Goal: Transaction & Acquisition: Purchase product/service

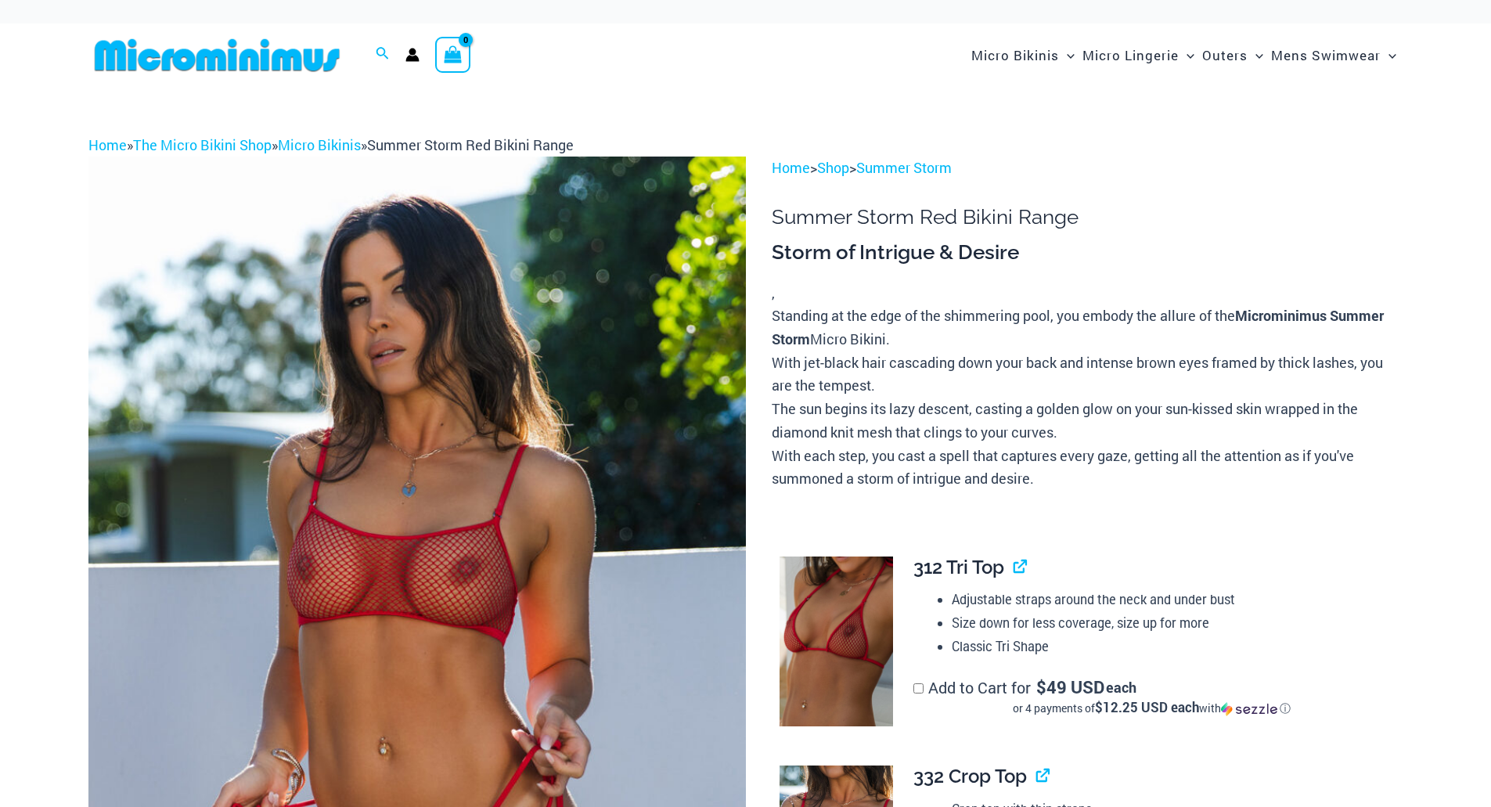
click at [491, 378] on img at bounding box center [416, 650] width 657 height 986
click at [549, 362] on img at bounding box center [416, 650] width 657 height 986
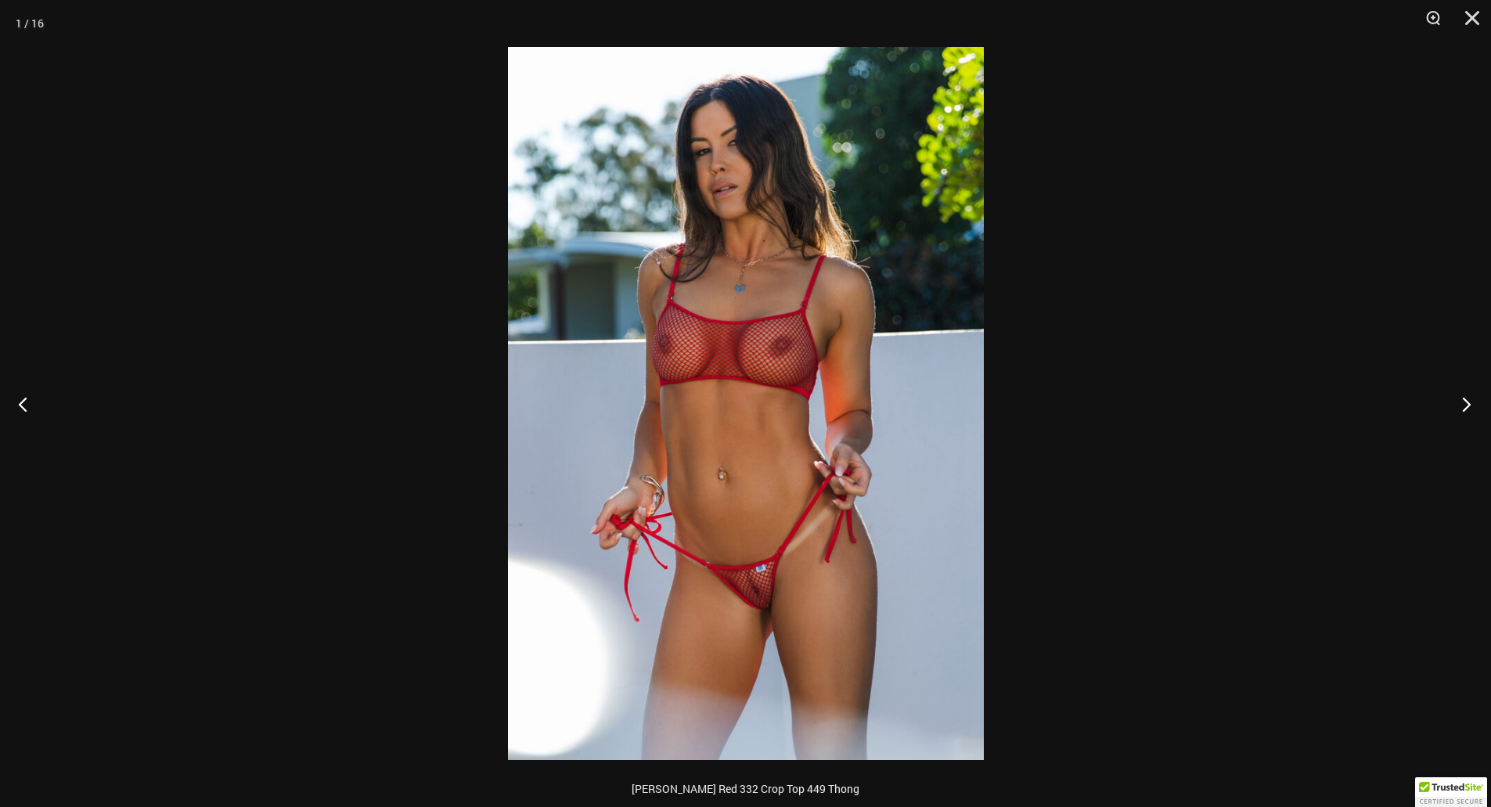
click at [1468, 400] on button "Next" at bounding box center [1461, 404] width 59 height 78
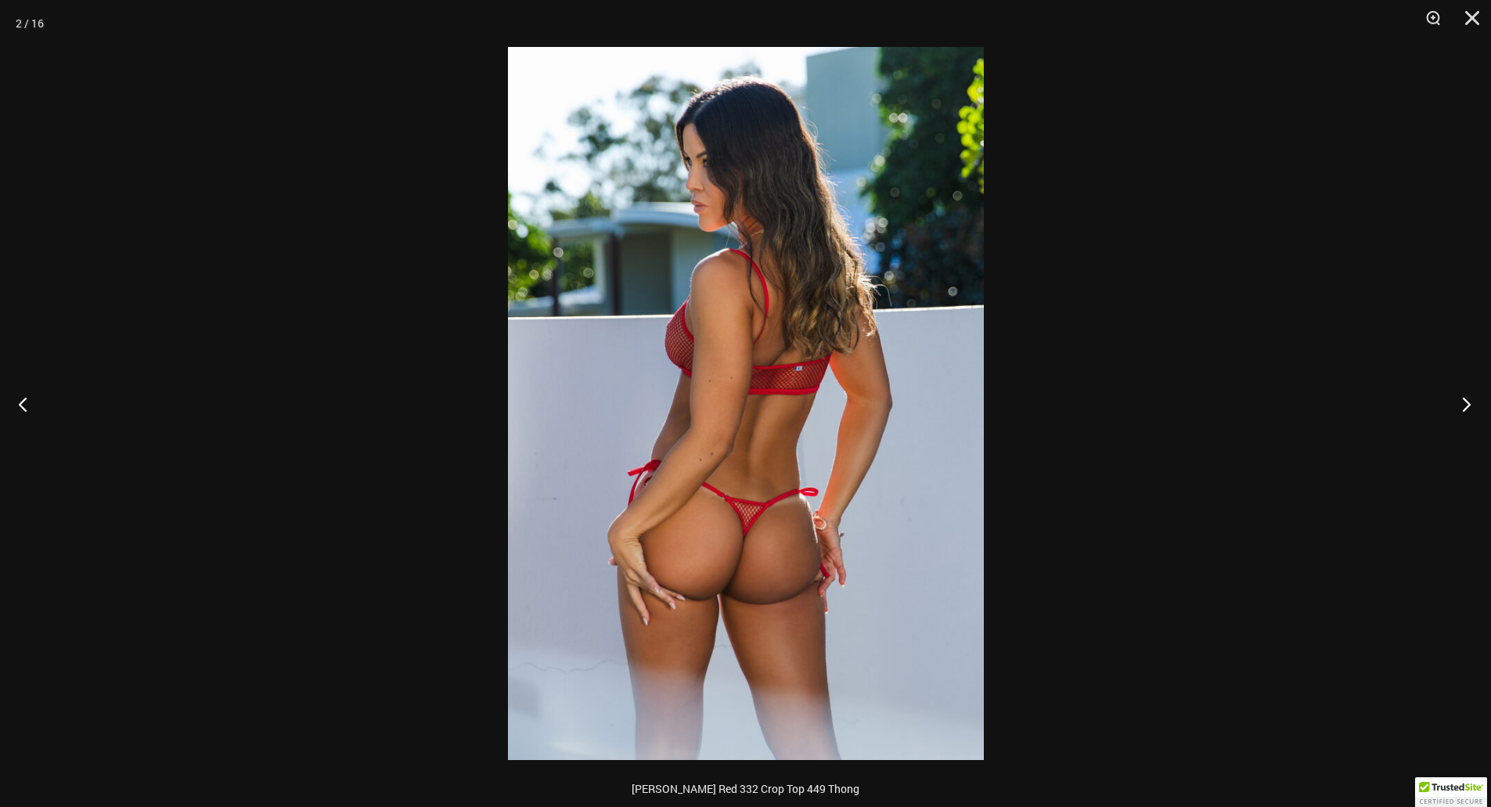
click at [1468, 400] on button "Next" at bounding box center [1461, 404] width 59 height 78
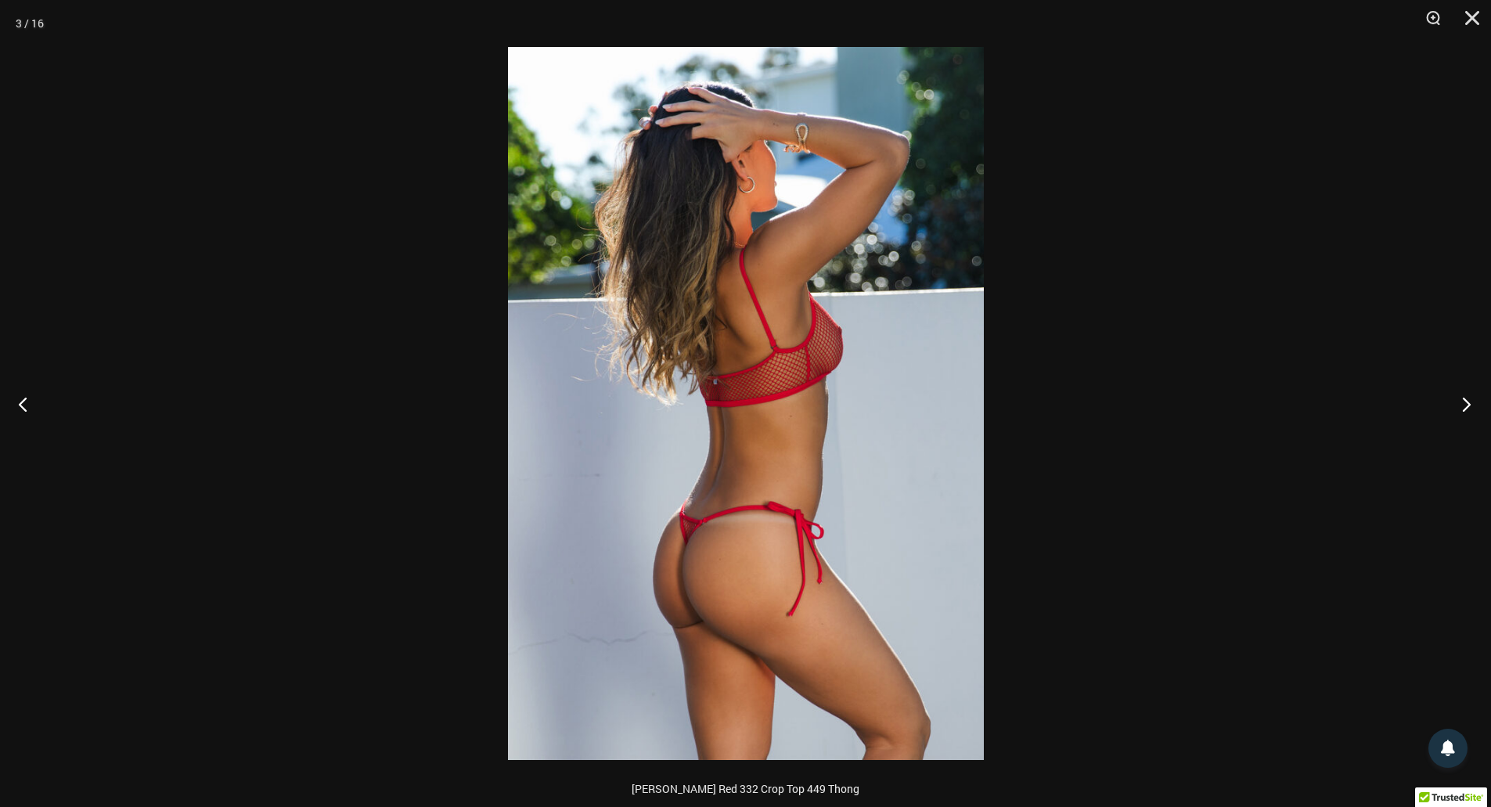
click at [1468, 400] on button "Next" at bounding box center [1461, 404] width 59 height 78
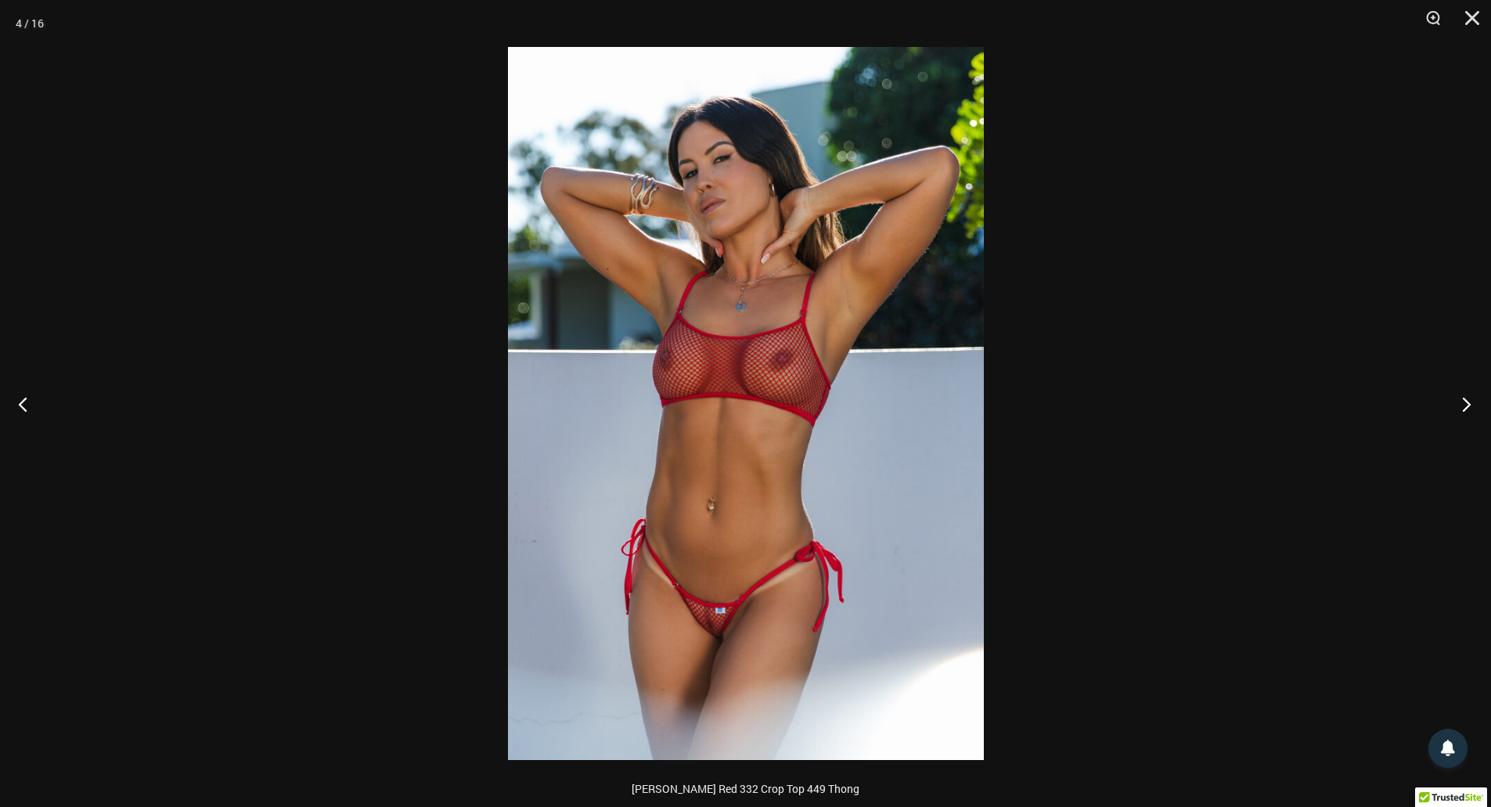
click at [1468, 400] on button "Next" at bounding box center [1461, 404] width 59 height 78
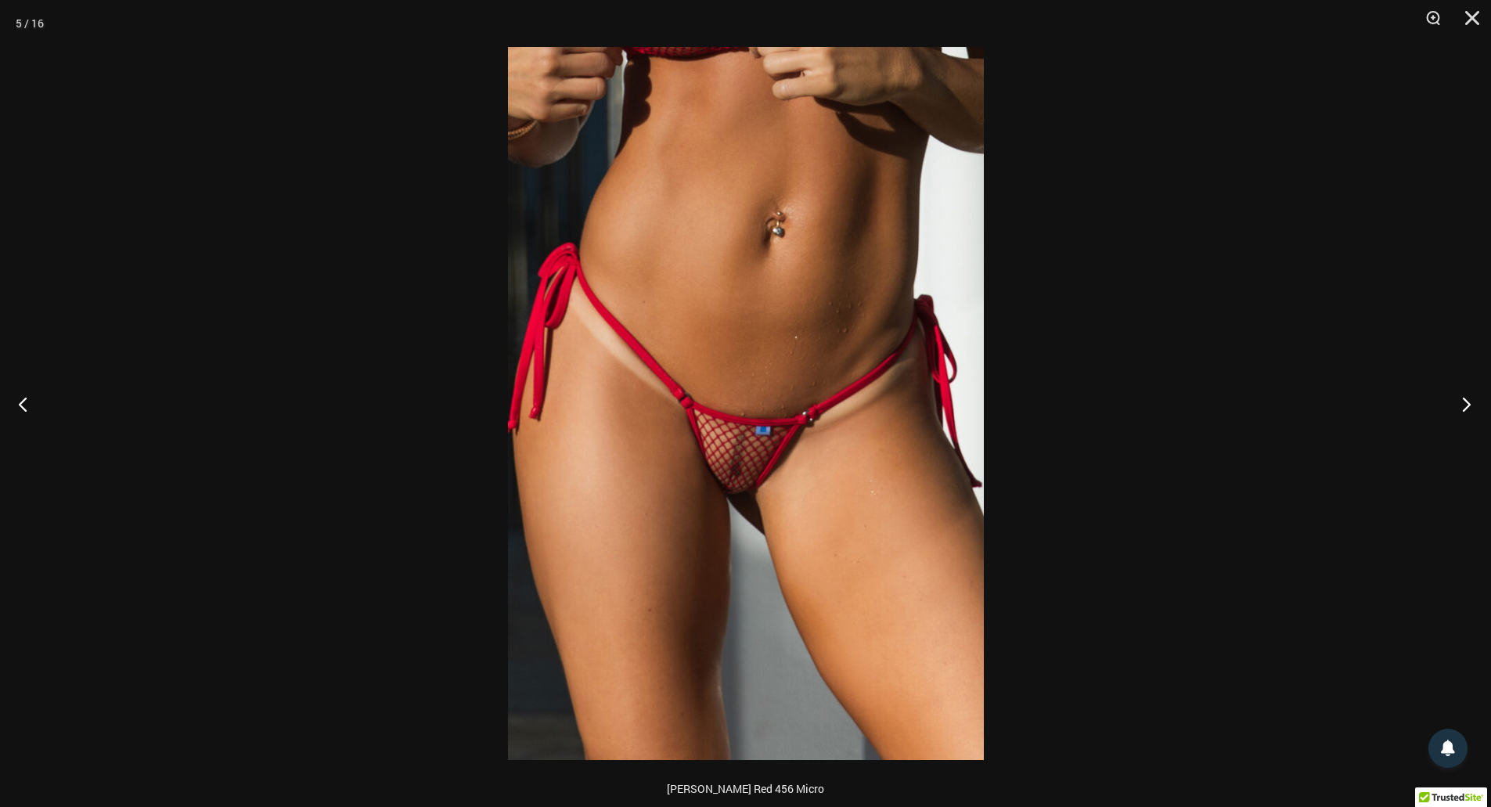
click at [1468, 400] on button "Next" at bounding box center [1461, 404] width 59 height 78
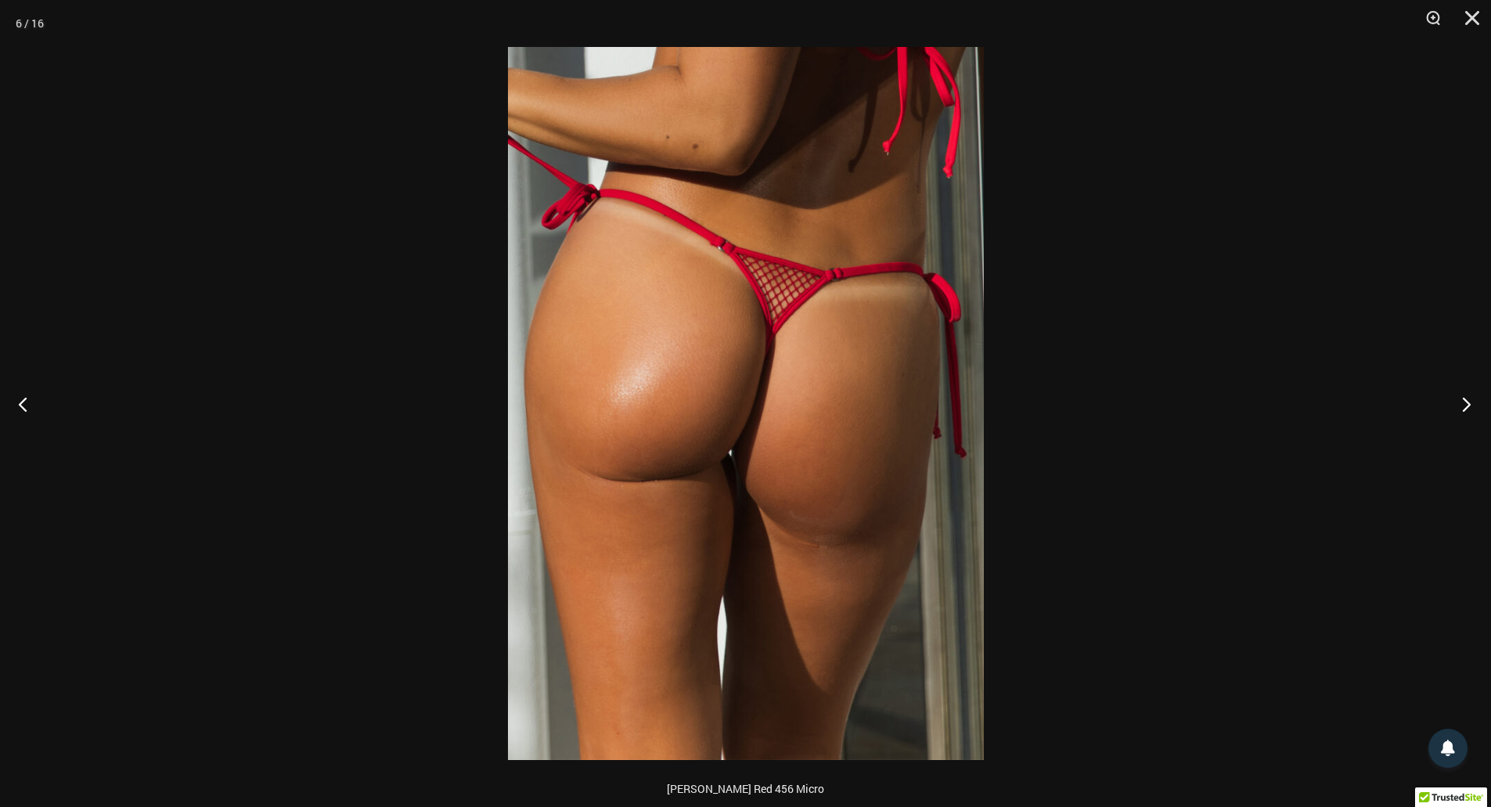
click at [1468, 400] on button "Next" at bounding box center [1461, 404] width 59 height 78
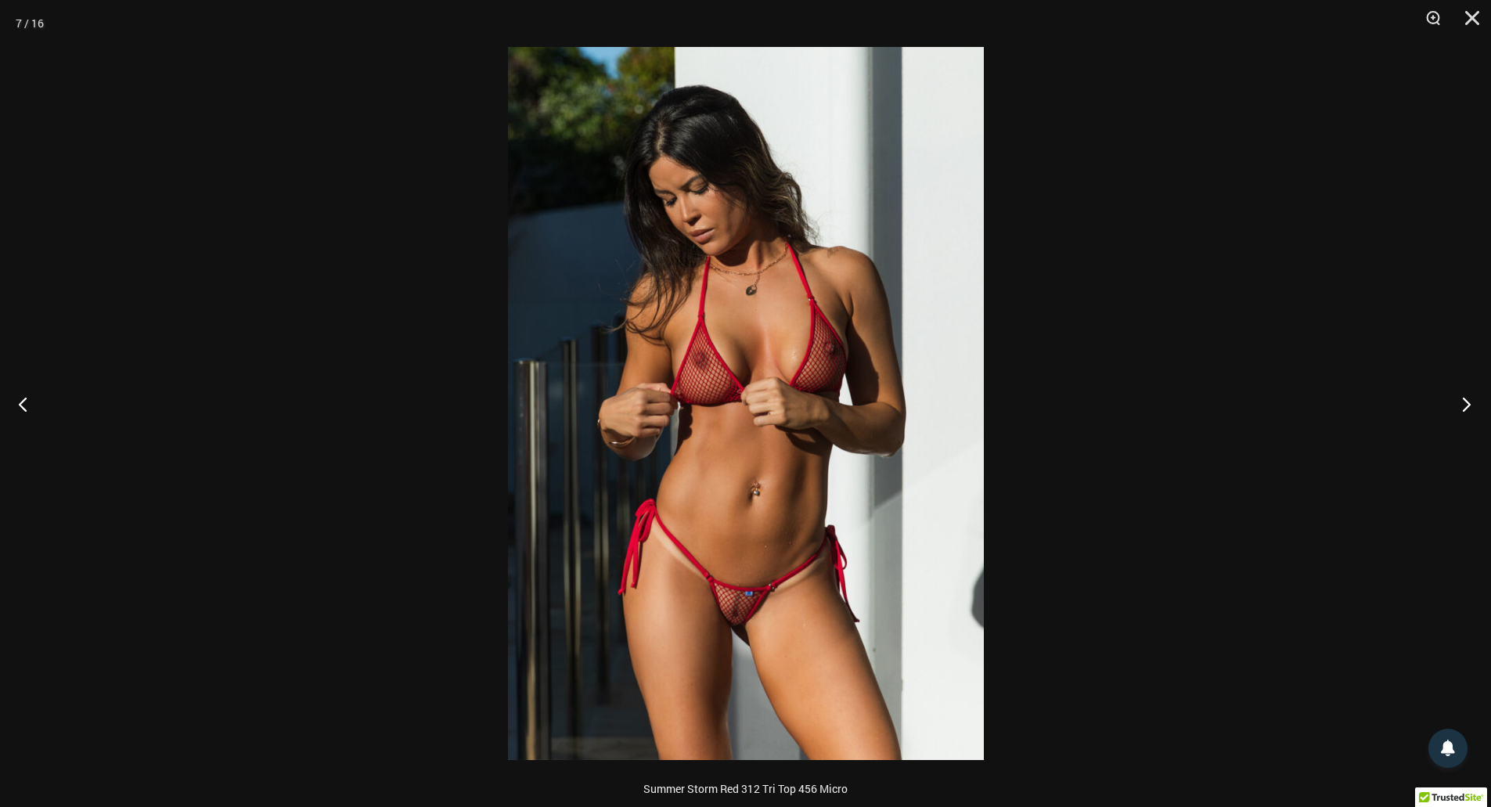
click at [1468, 400] on button "Next" at bounding box center [1461, 404] width 59 height 78
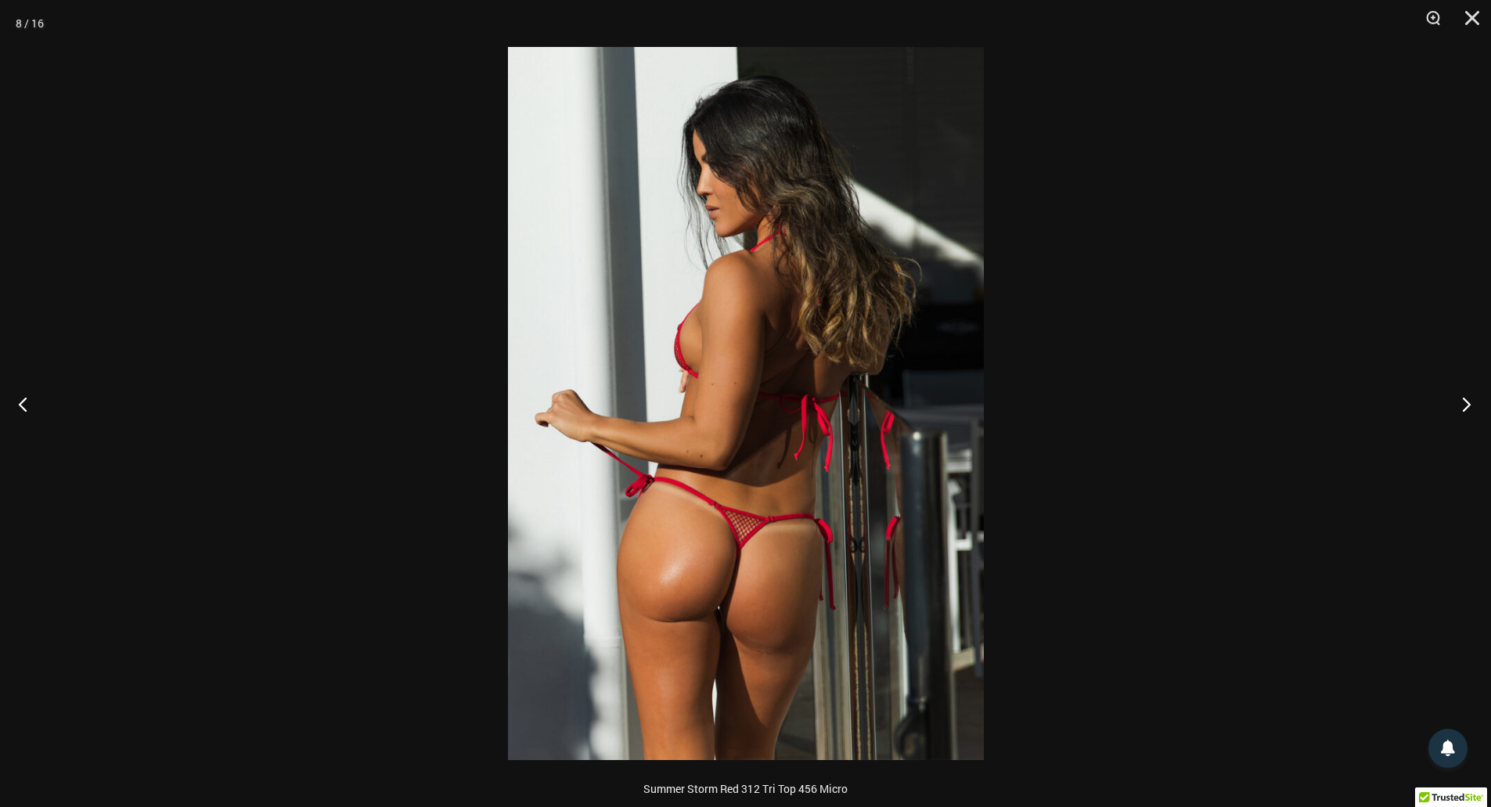
click at [1468, 400] on button "Next" at bounding box center [1461, 404] width 59 height 78
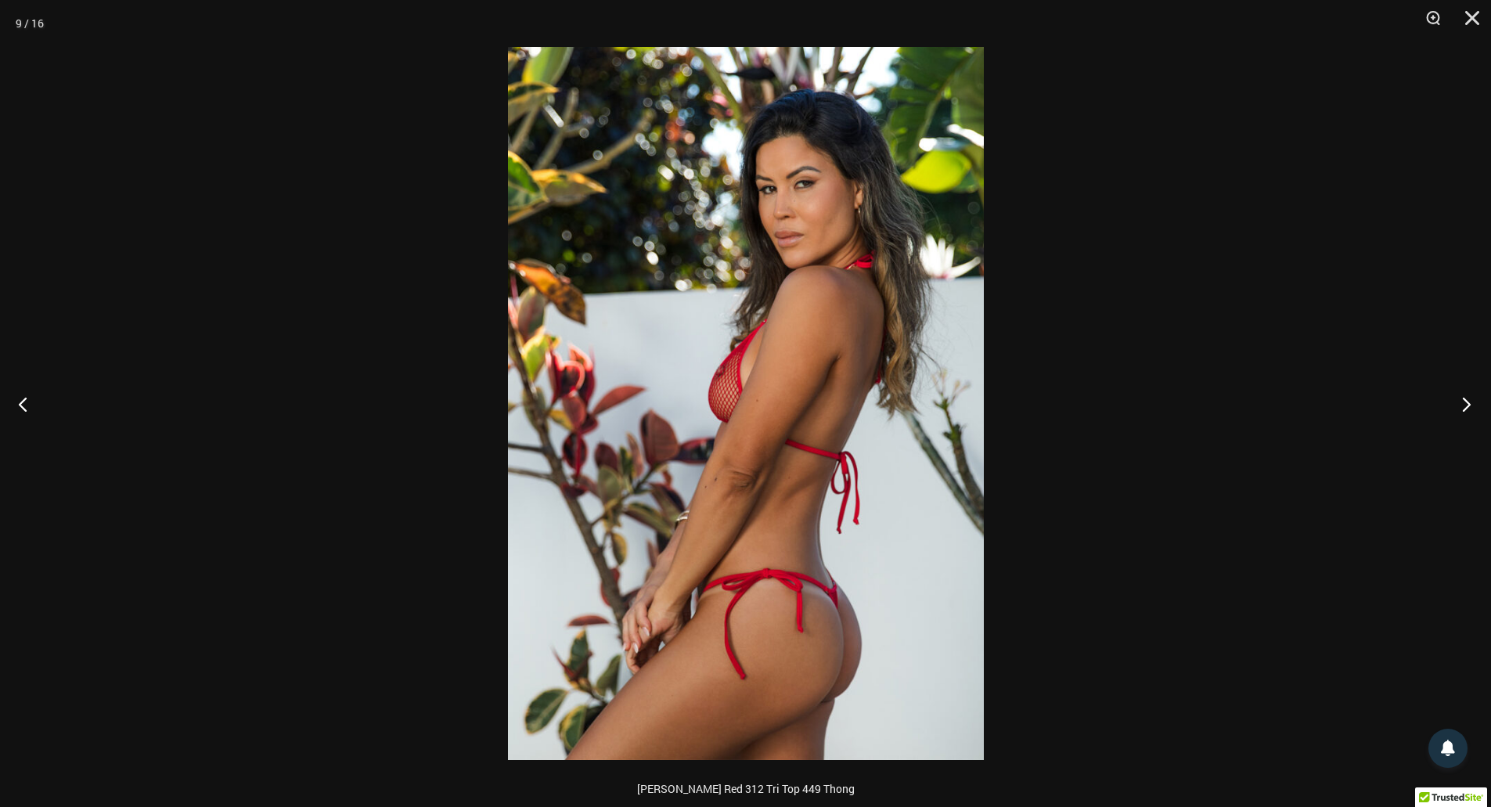
click at [1468, 400] on button "Next" at bounding box center [1461, 404] width 59 height 78
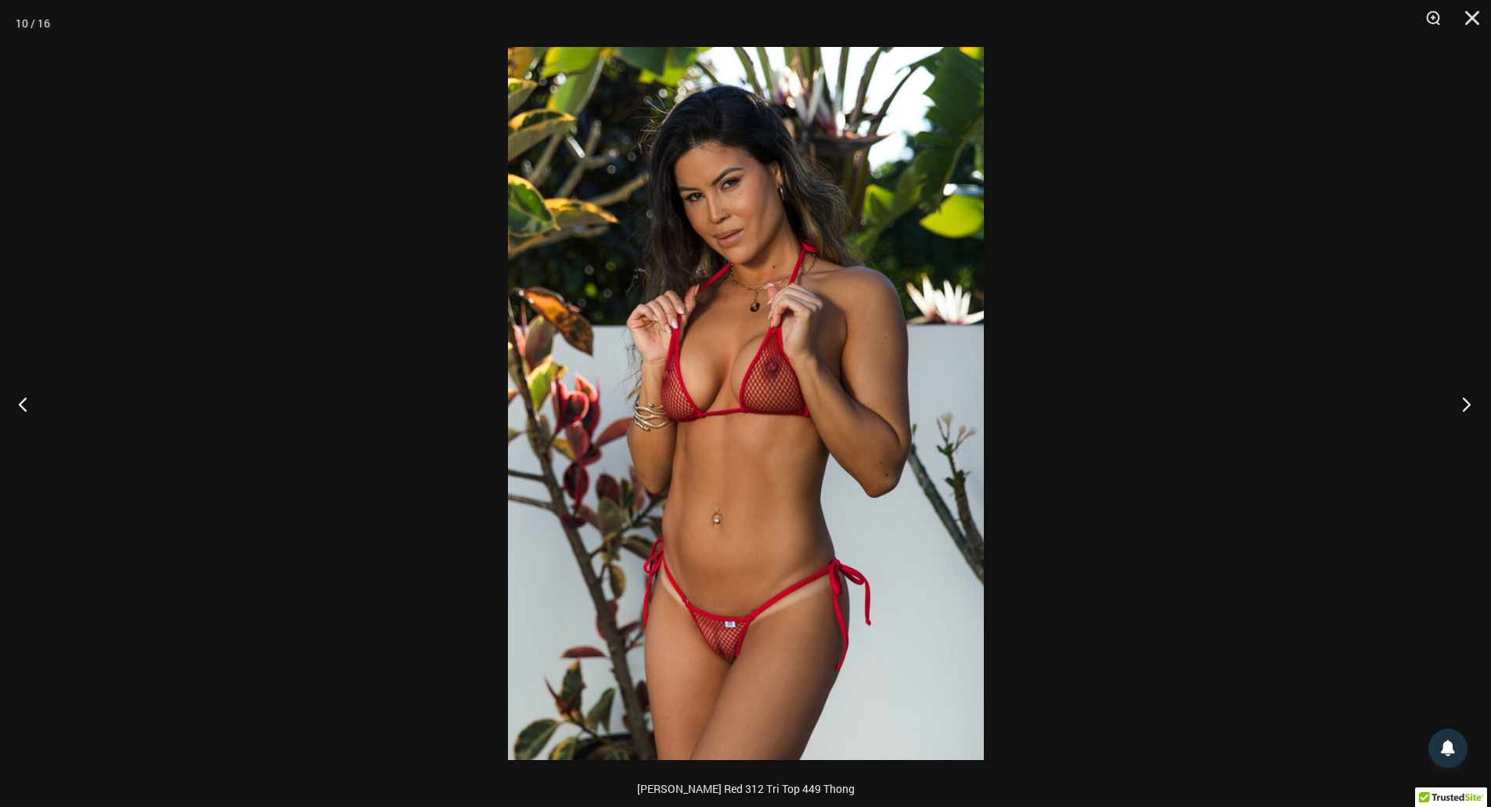
click at [1468, 400] on button "Next" at bounding box center [1461, 404] width 59 height 78
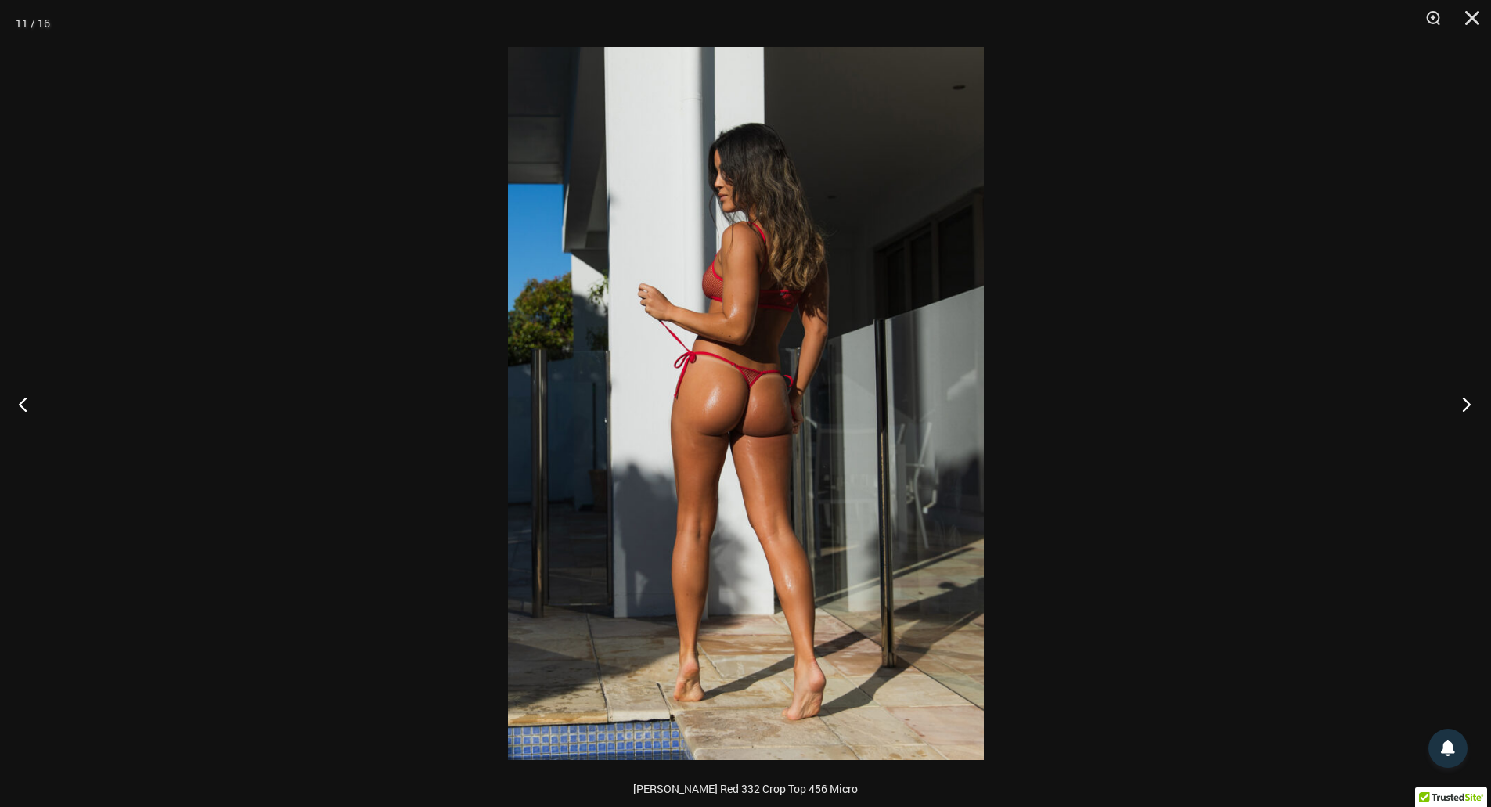
click at [1468, 400] on button "Next" at bounding box center [1461, 404] width 59 height 78
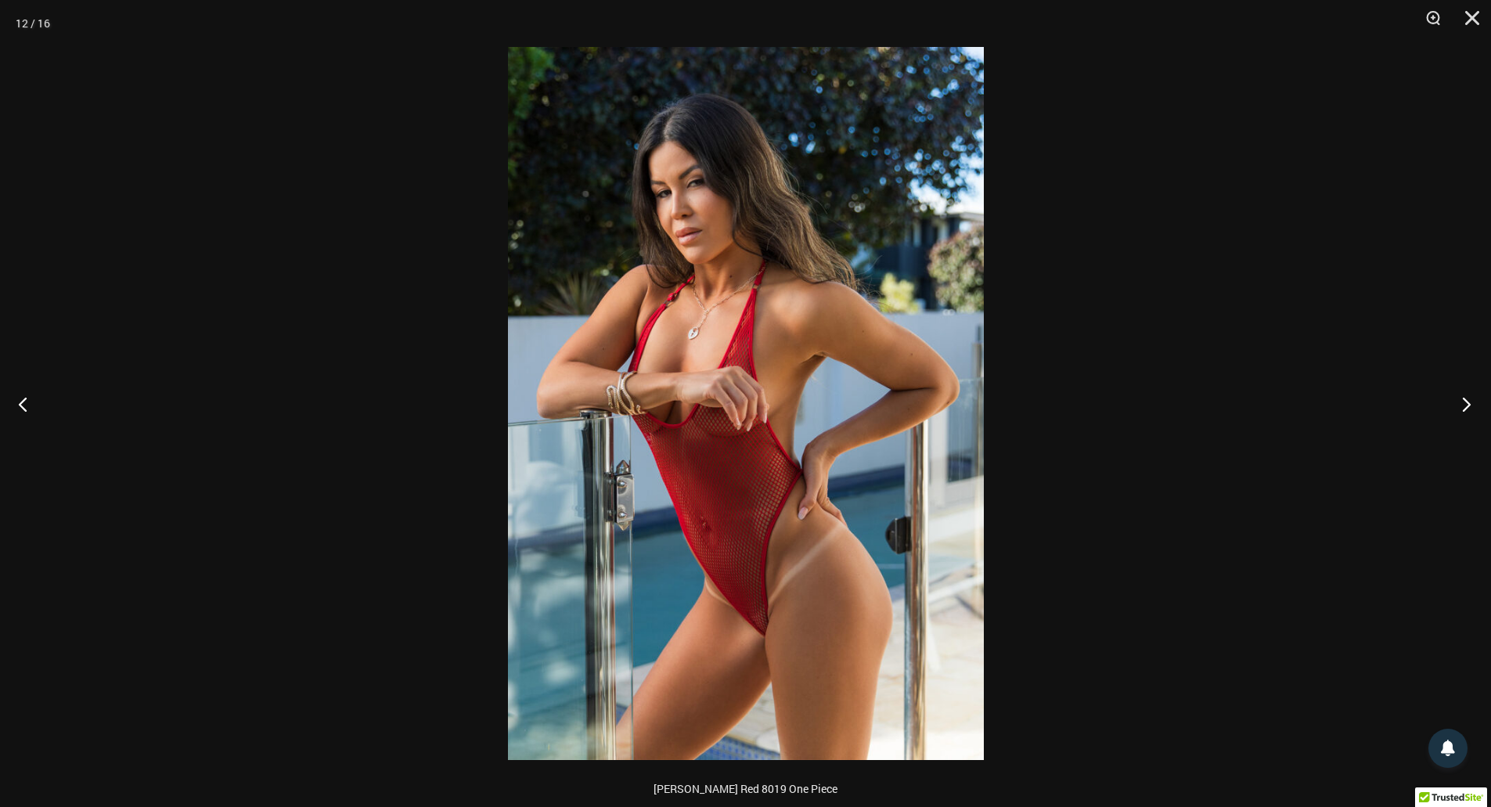
click at [1467, 400] on button "Next" at bounding box center [1461, 404] width 59 height 78
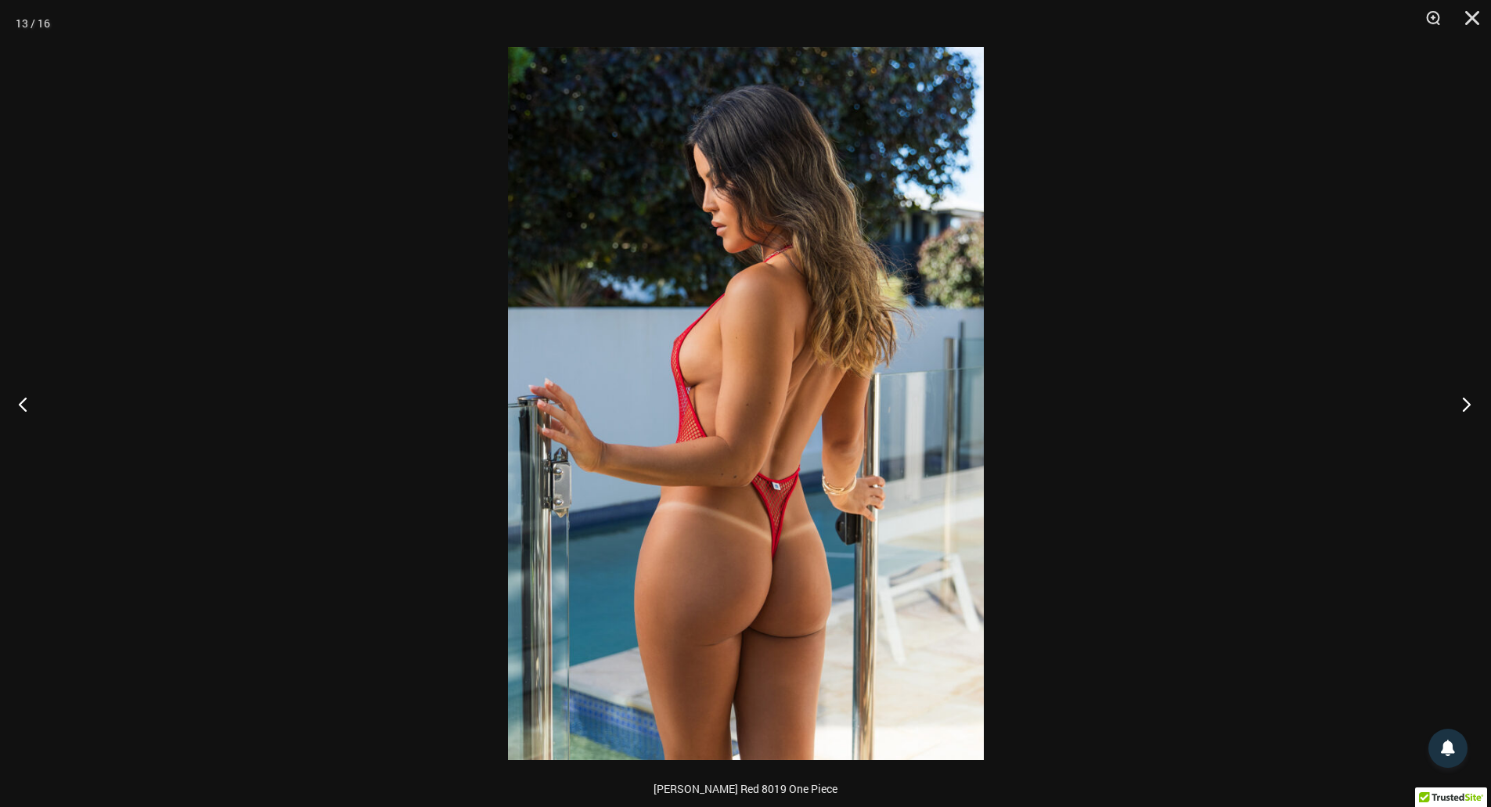
click at [1467, 400] on button "Next" at bounding box center [1461, 404] width 59 height 78
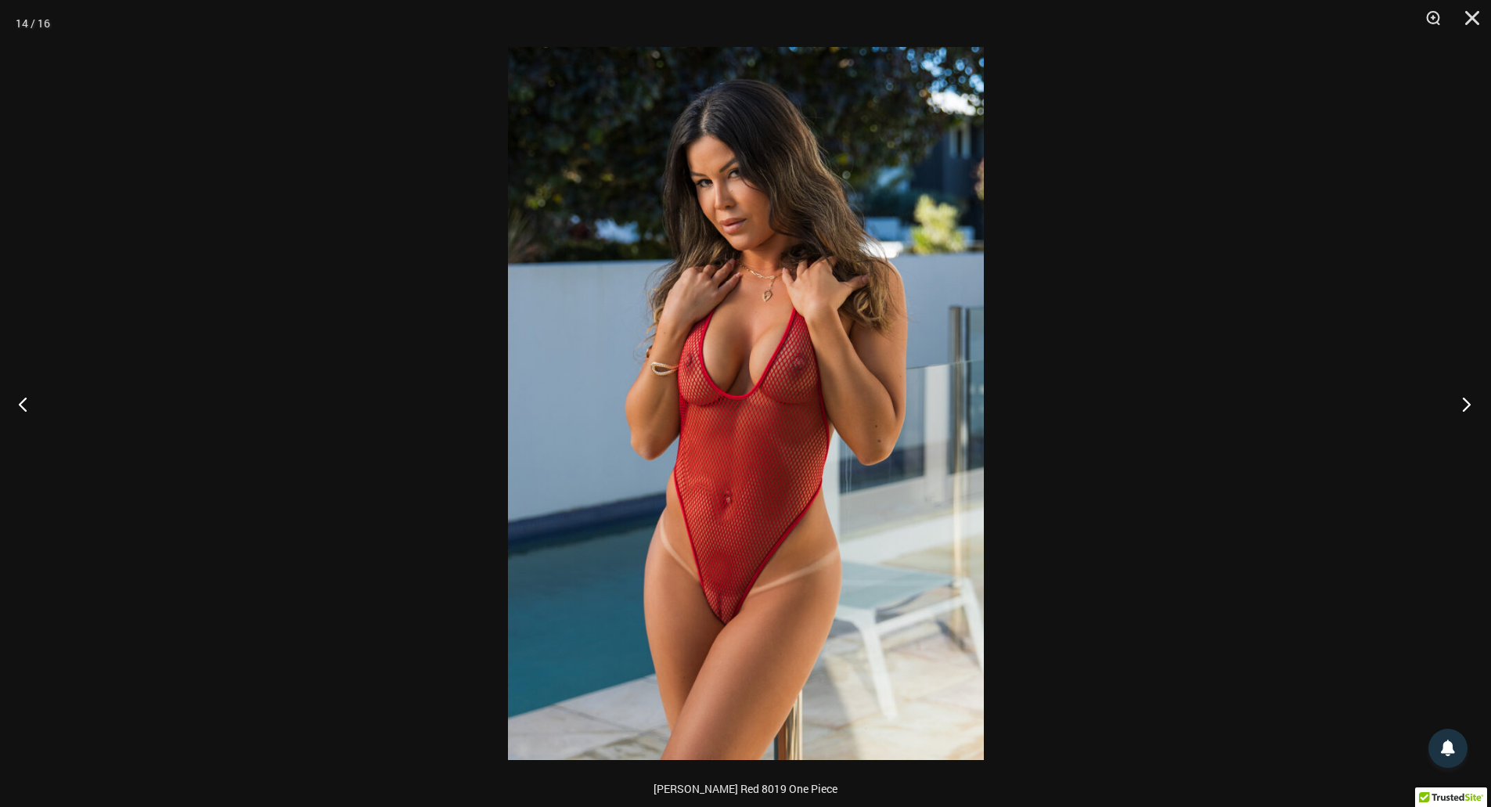
click at [1467, 400] on button "Next" at bounding box center [1461, 404] width 59 height 78
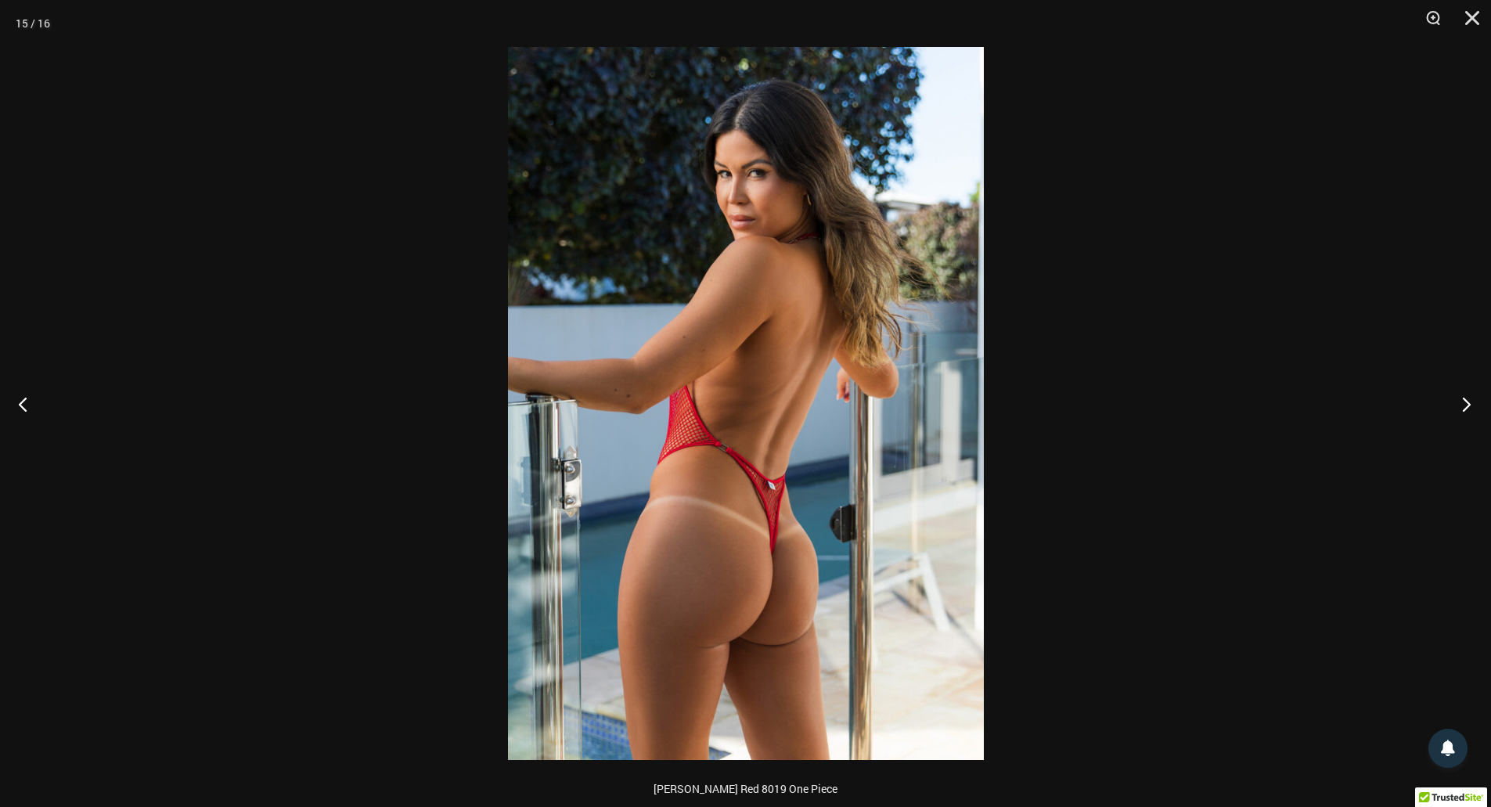
click at [1467, 400] on button "Next" at bounding box center [1461, 404] width 59 height 78
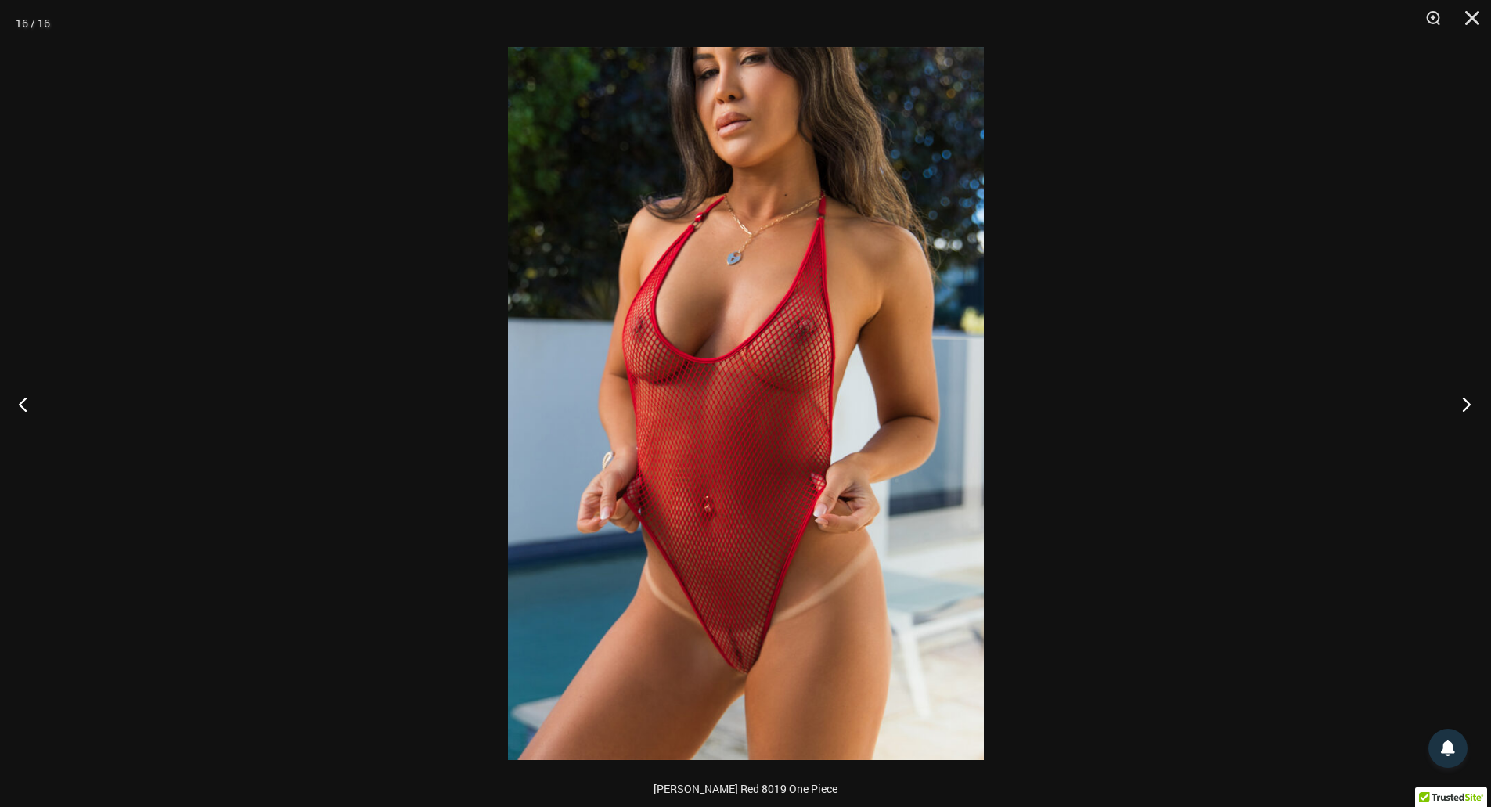
click at [1467, 400] on button "Next" at bounding box center [1461, 404] width 59 height 78
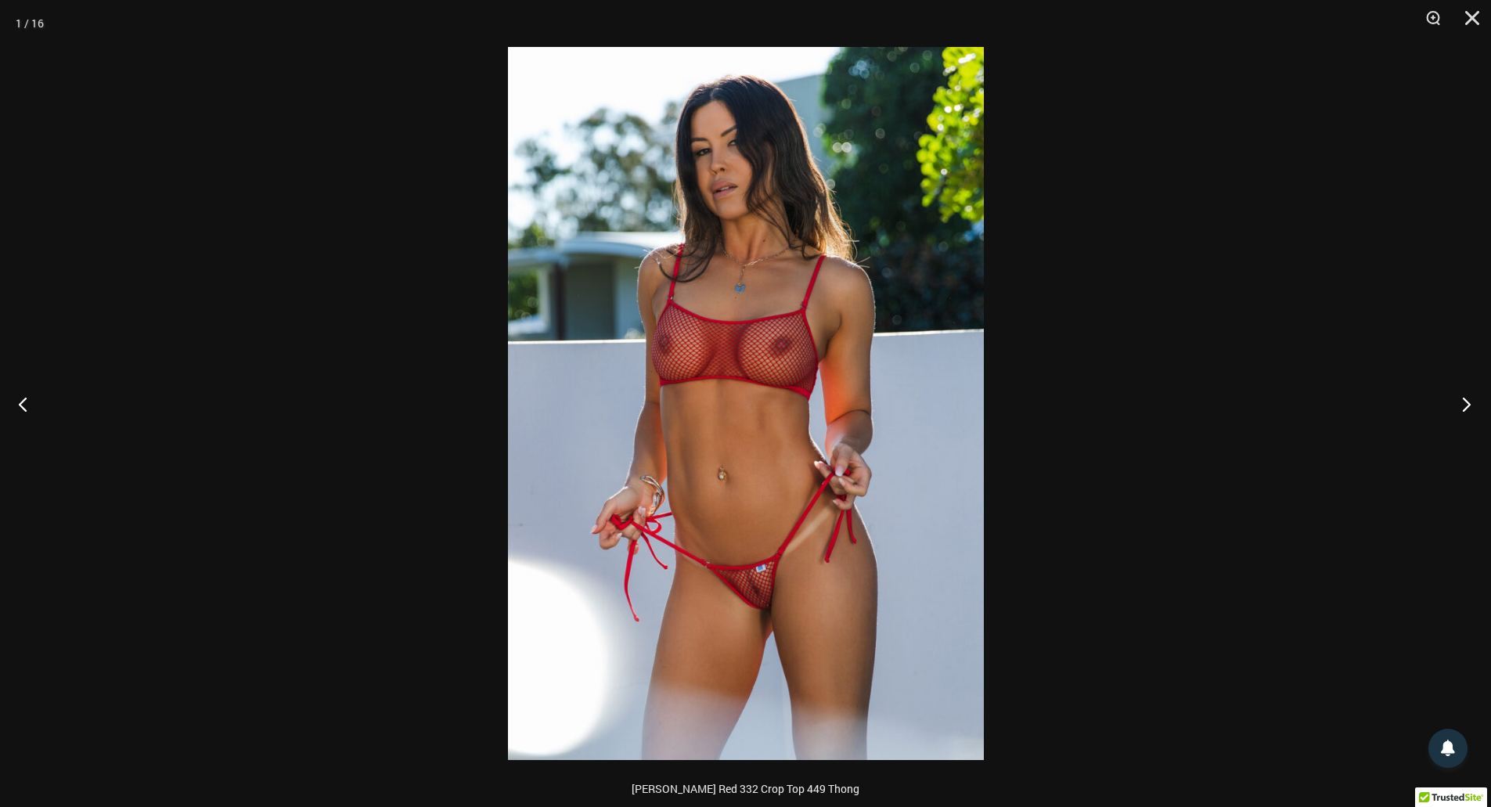
click at [1467, 400] on button "Next" at bounding box center [1461, 404] width 59 height 78
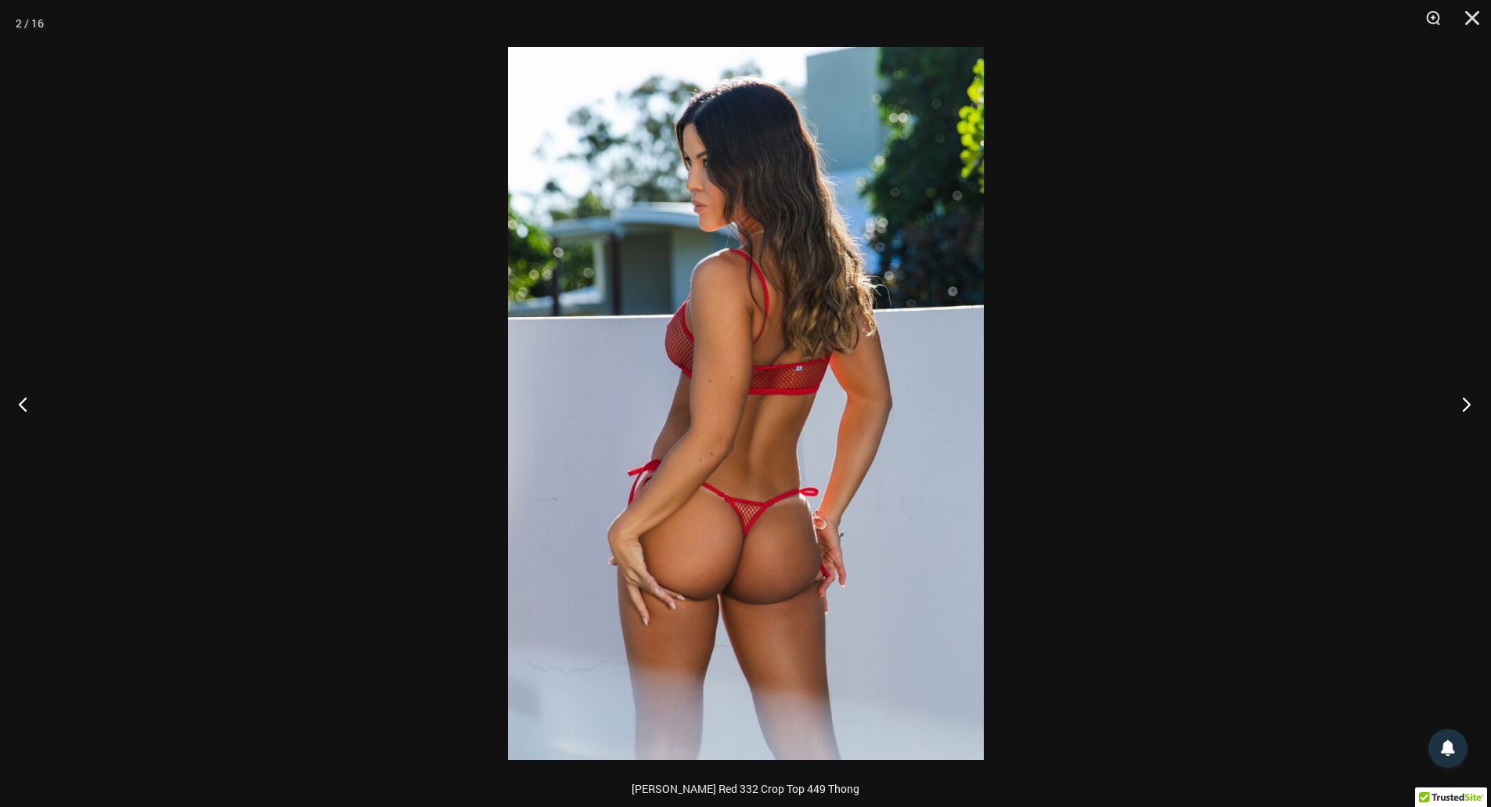
click at [1467, 400] on button "Next" at bounding box center [1461, 404] width 59 height 78
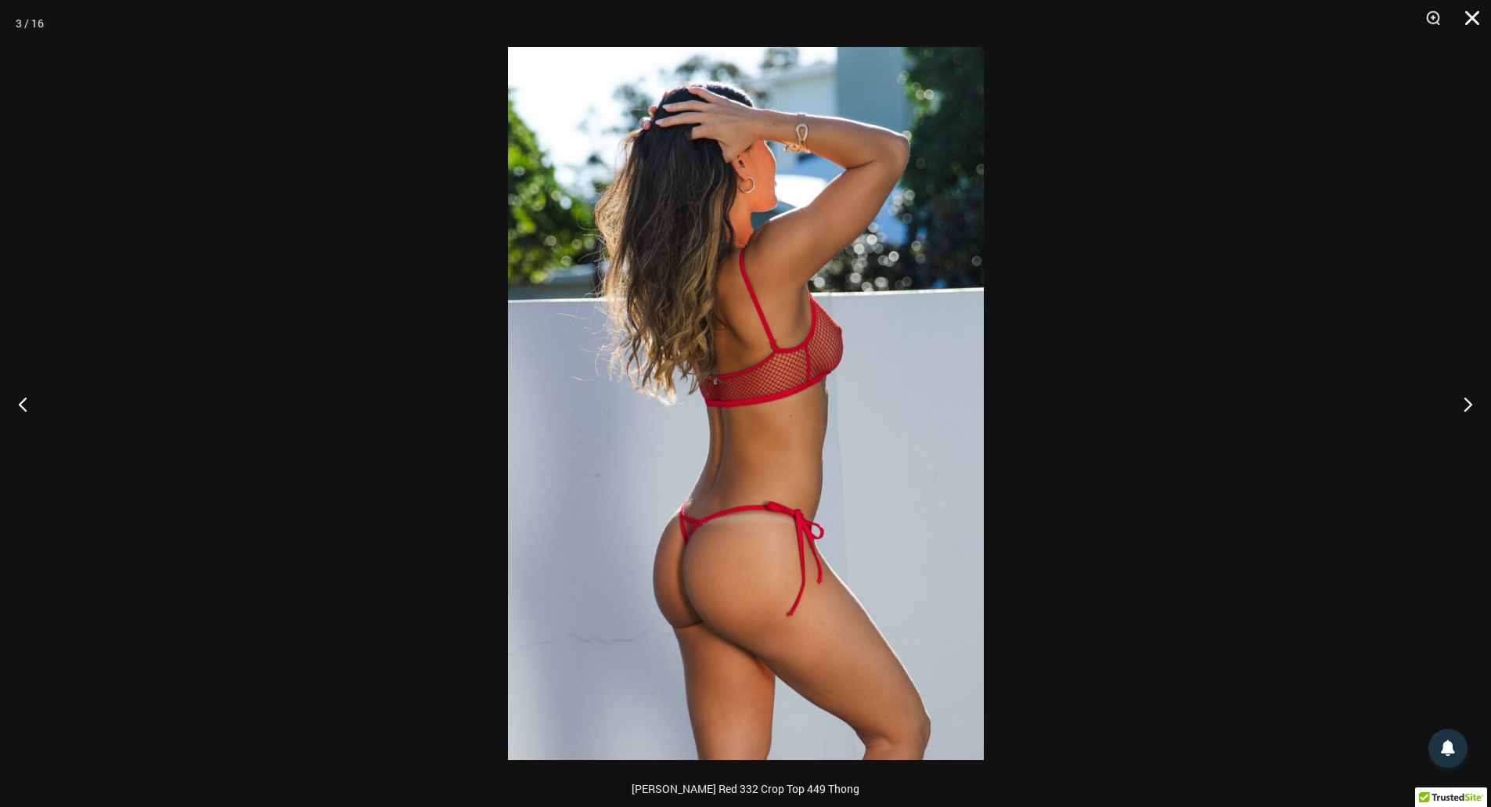
click at [1468, 9] on button "Close" at bounding box center [1466, 23] width 39 height 47
